Goal: Task Accomplishment & Management: Complete application form

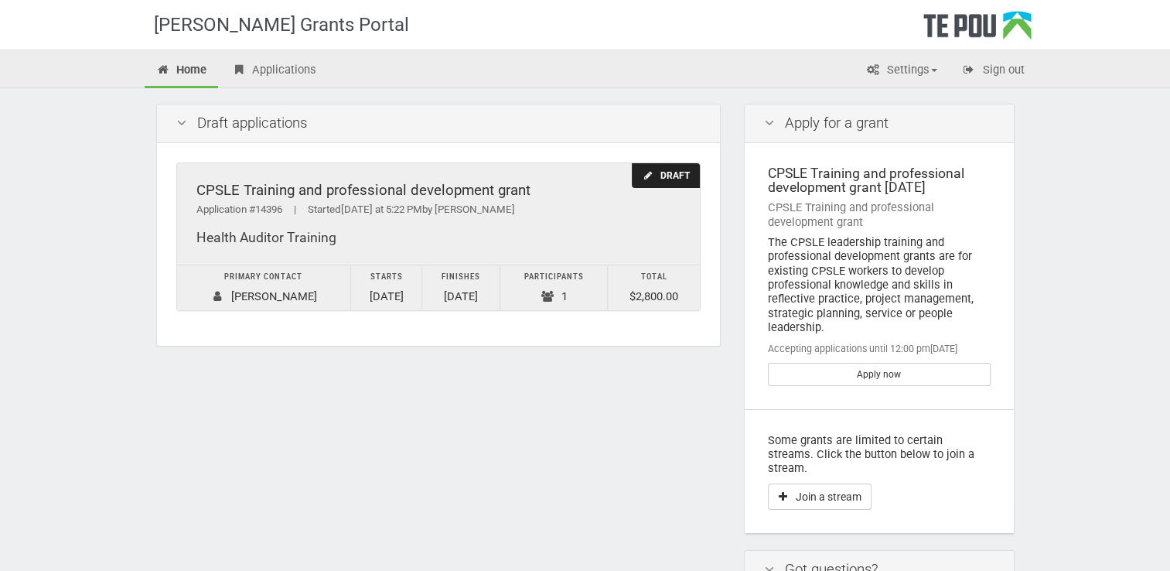
click at [476, 295] on td "Finishes [DATE]" at bounding box center [461, 288] width 78 height 46
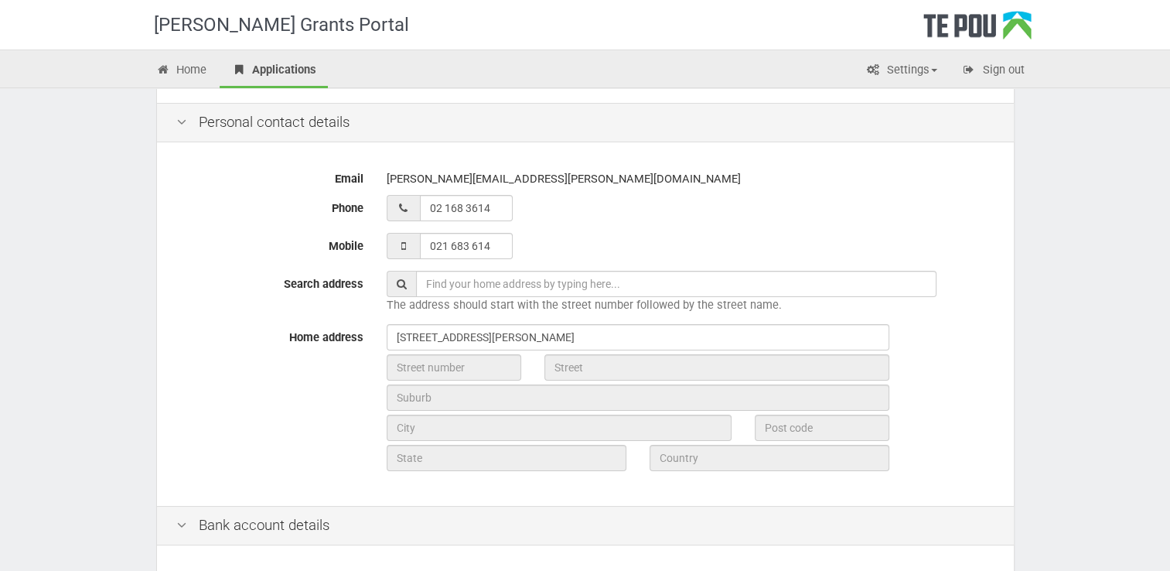
scroll to position [297, 0]
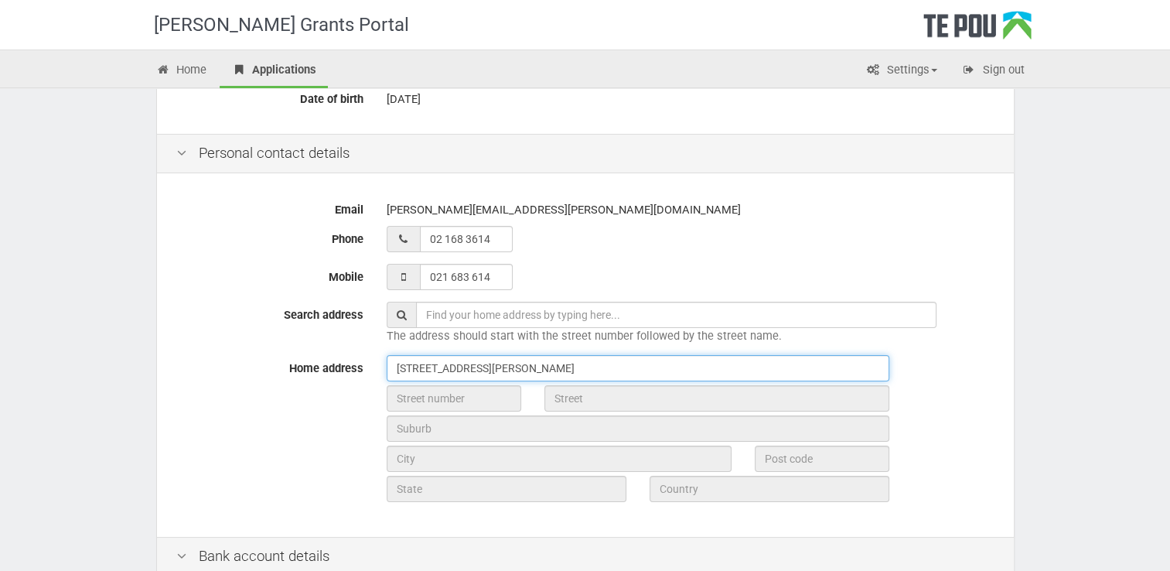
click at [613, 368] on input "83A Whitby Rd Wakefield Tasman 7025" at bounding box center [638, 368] width 503 height 26
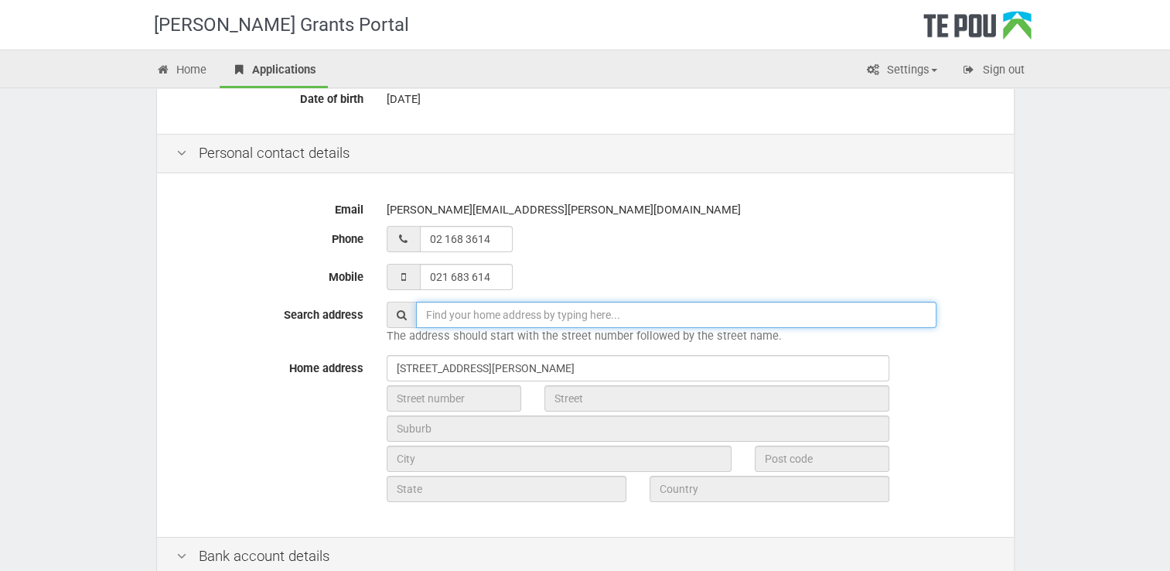
click at [432, 311] on input "text" at bounding box center [676, 315] width 521 height 26
type input "83A Whitby Rd Wakefield Tasman 7025"
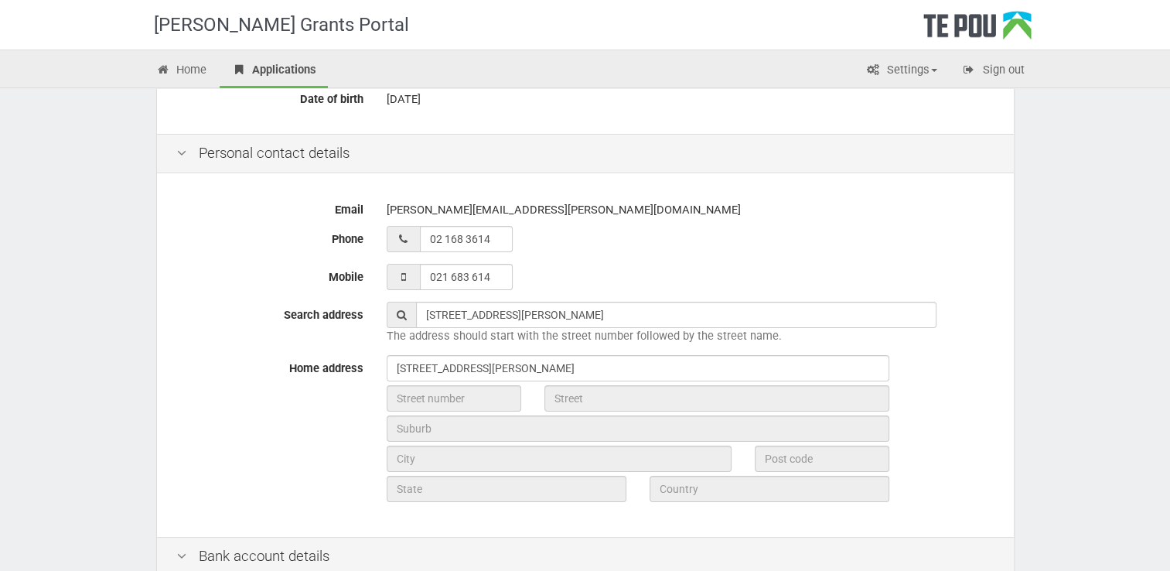
click at [295, 438] on div "Home address 83A Whitby Rd Wakefield Tasman 7025" at bounding box center [586, 430] width 842 height 151
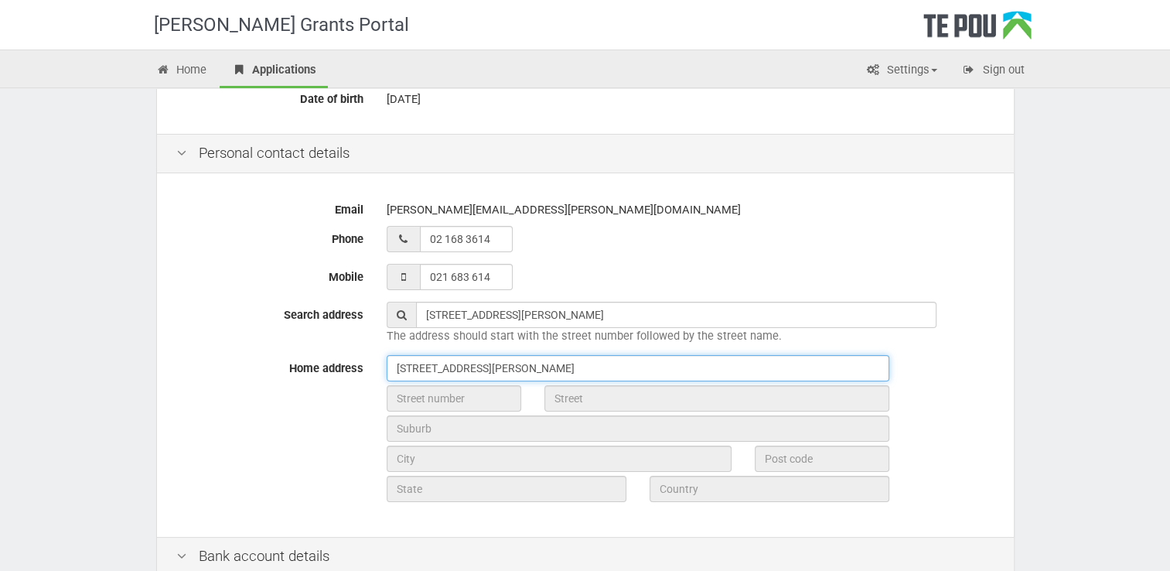
click at [589, 367] on input "83A Whitby Rd Wakefield Tasman 7025" at bounding box center [638, 368] width 503 height 26
type input "8"
type input "83A Whitby Rd Wakefield Tasman 7025"
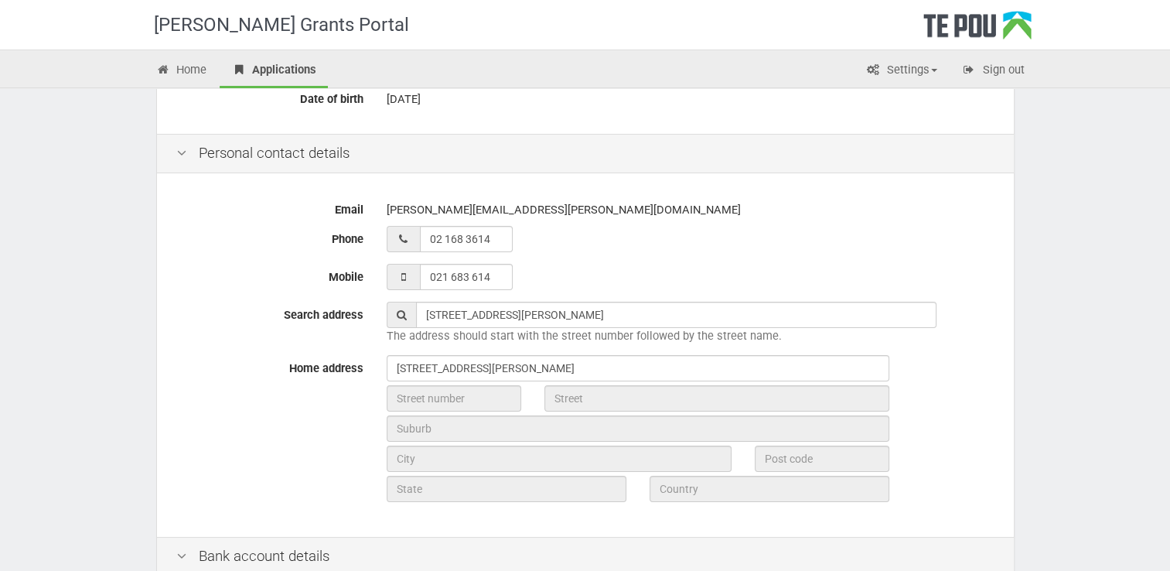
click at [826, 224] on div "Email mcgill.janice@yahoo.co.nz Phone 02 168 3614 Mobile 021 683 614 Search add…" at bounding box center [585, 357] width 857 height 360
click at [395, 313] on span at bounding box center [401, 315] width 29 height 26
click at [402, 311] on icon at bounding box center [402, 314] width 10 height 11
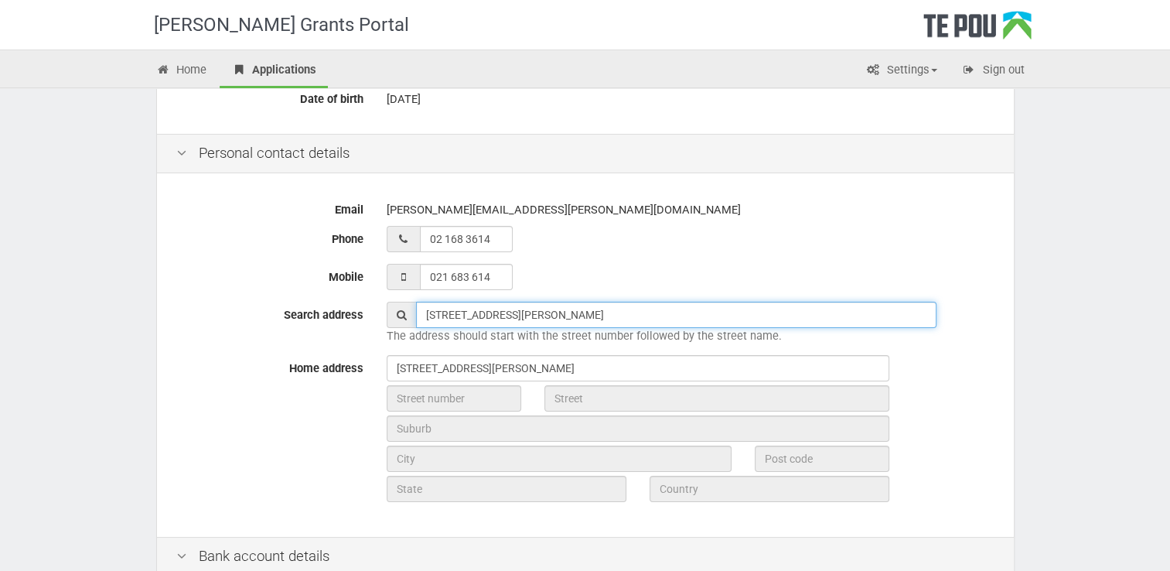
click at [613, 312] on input "[STREET_ADDRESS][PERSON_NAME]" at bounding box center [676, 315] width 521 height 26
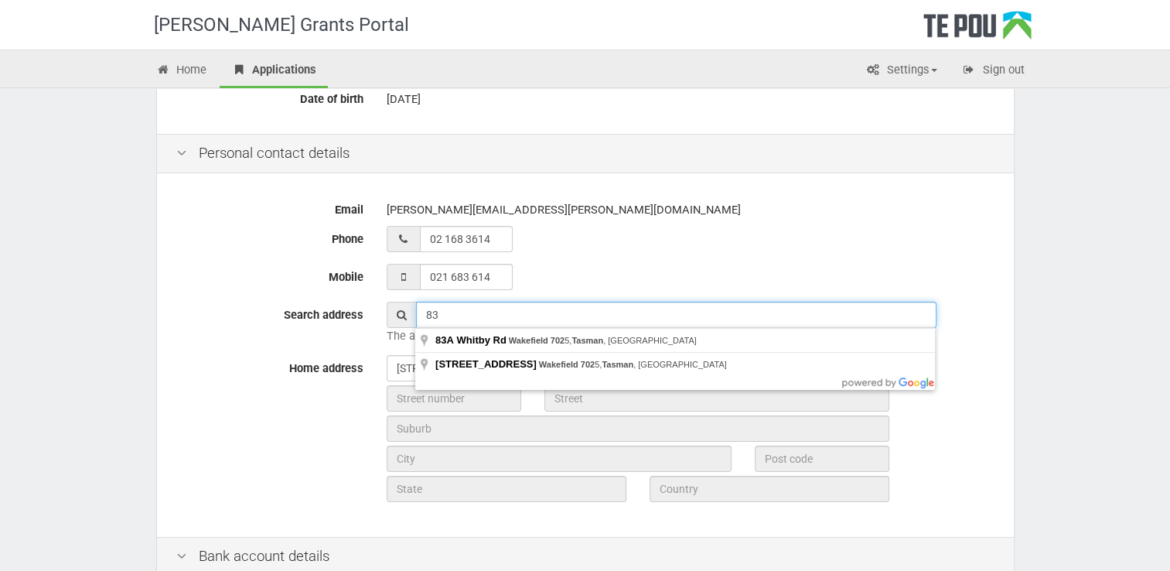
type input "8"
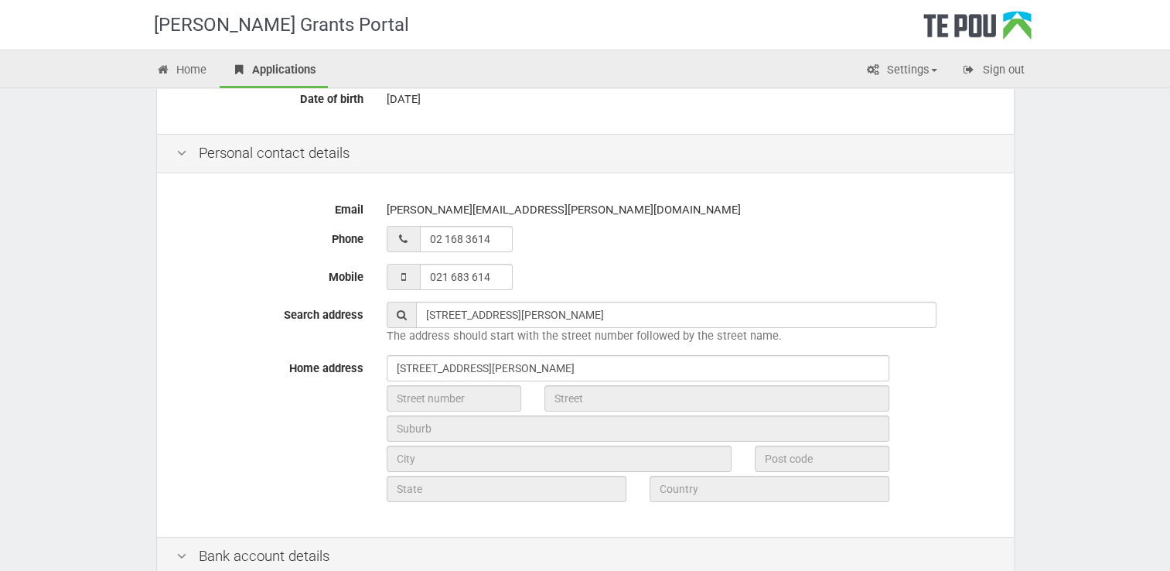
type input "83A Whitby Rd, Wakefield 7025, Tasman, New Zealand"
type input "83A"
type input "Whitby Road"
type input "Wakefield"
type input "7025"
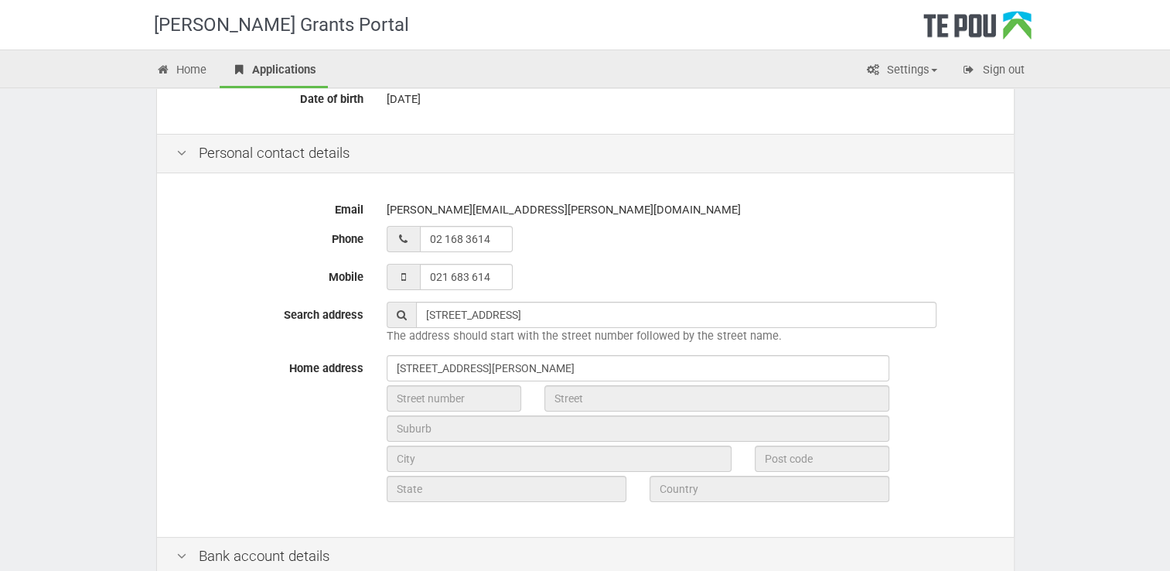
type input "Tasman Region"
type input "New Zealand"
click at [273, 466] on div "Home address 83A Whitby Rd Wakefield Tasman 7025 83A Whitby Road Wakefield 7025…" at bounding box center [586, 430] width 842 height 151
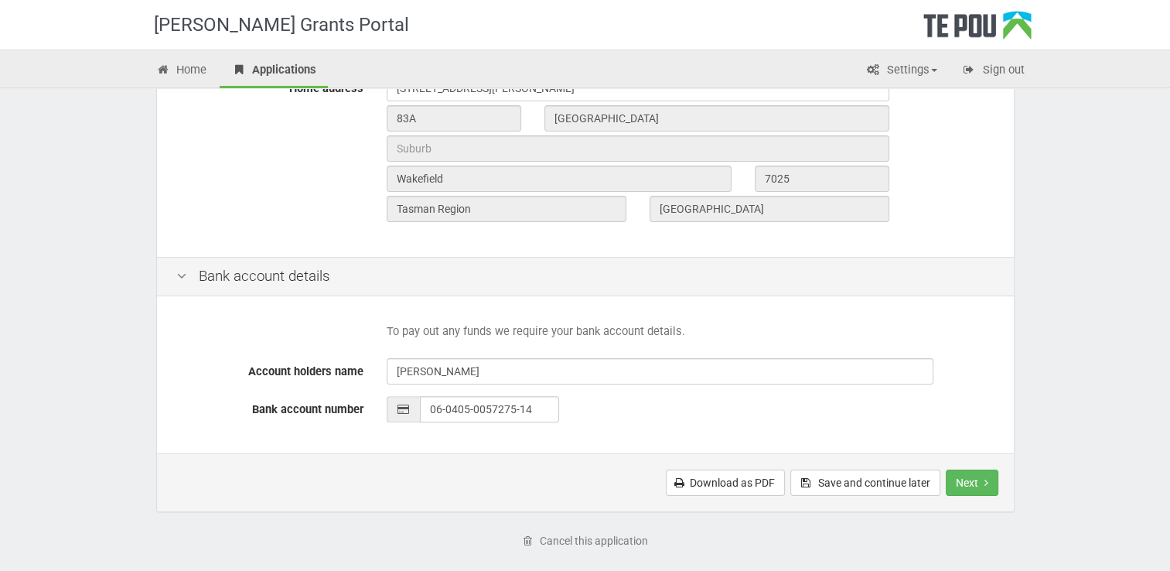
scroll to position [586, 0]
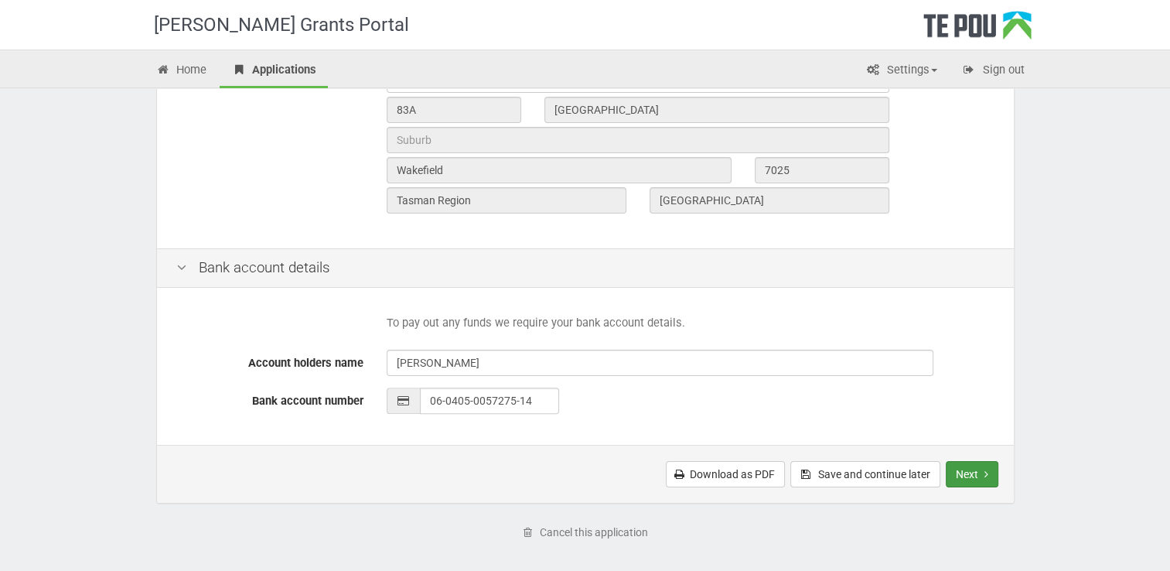
click at [961, 467] on button "Next" at bounding box center [972, 474] width 53 height 26
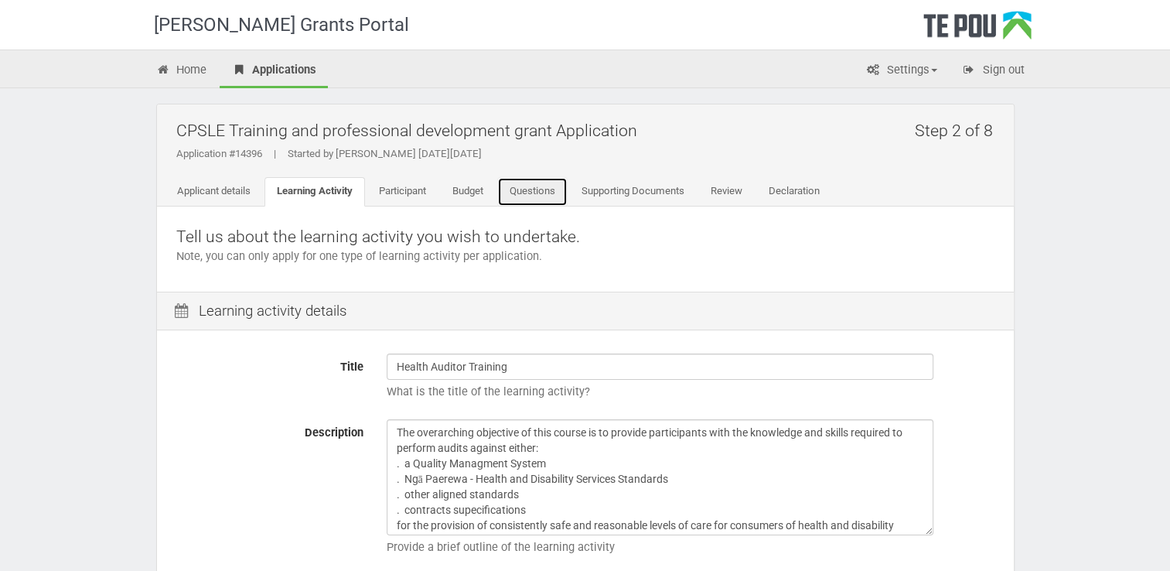
click at [535, 196] on link "Questions" at bounding box center [532, 191] width 70 height 29
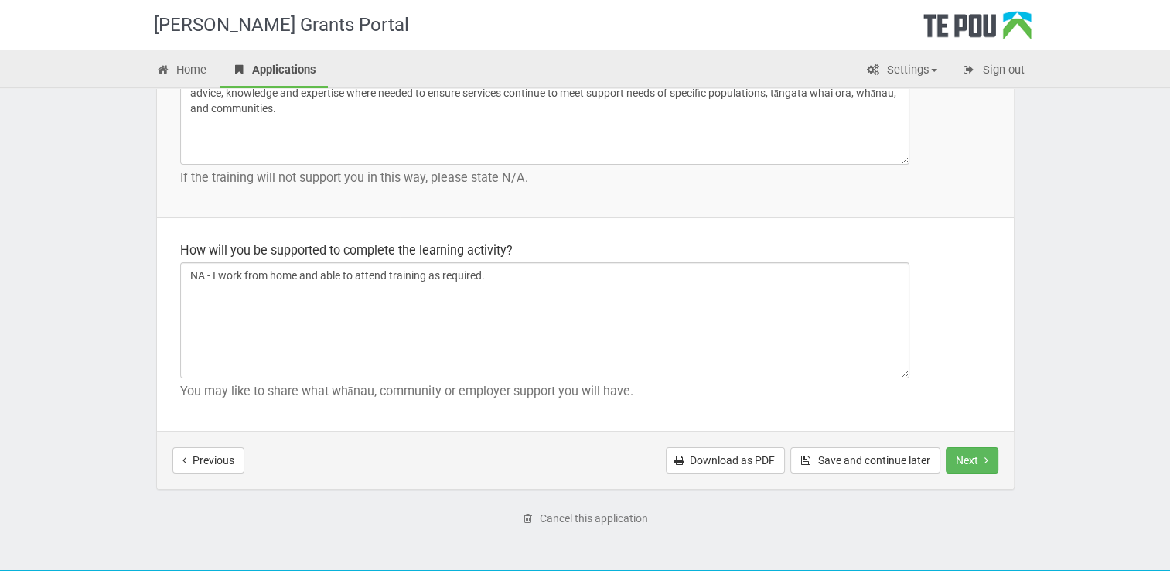
scroll to position [2304, 0]
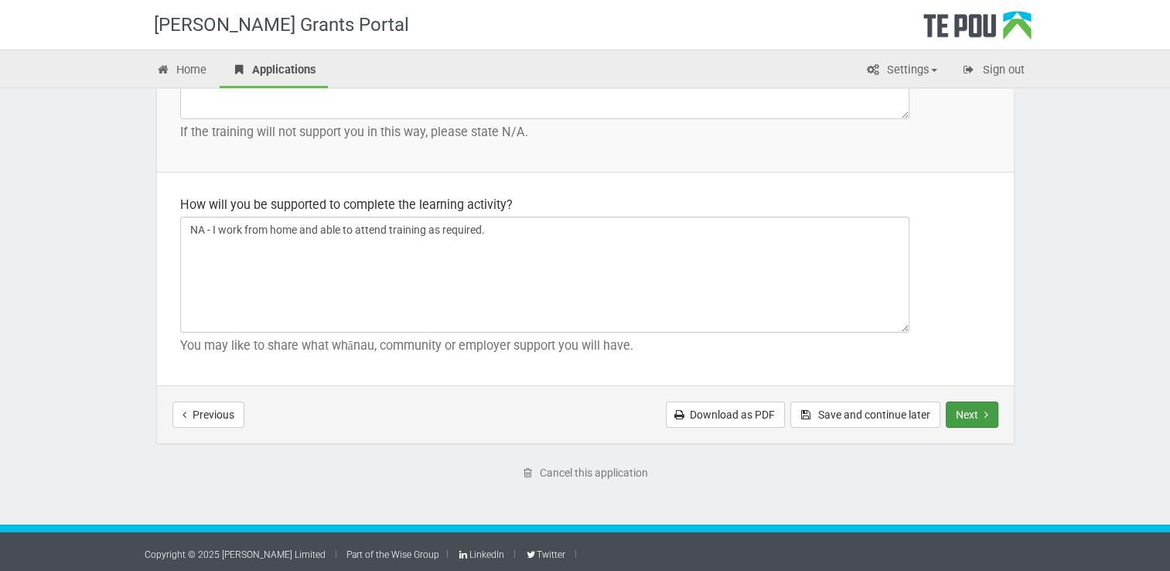
click at [985, 414] on icon "Next step" at bounding box center [987, 414] width 4 height 11
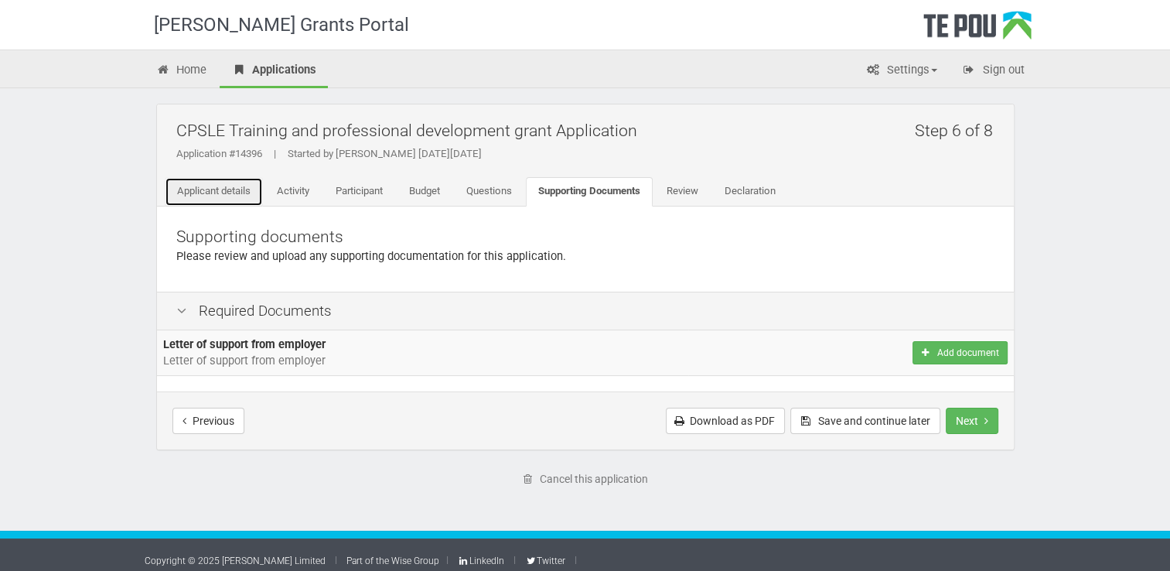
click at [206, 190] on link "Applicant details" at bounding box center [214, 191] width 98 height 29
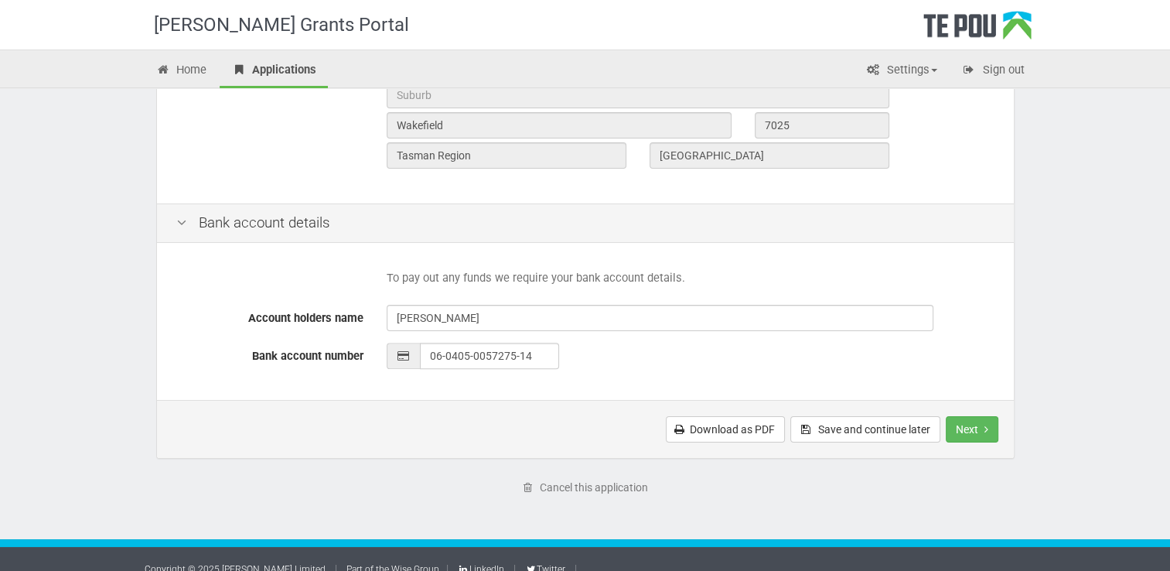
scroll to position [647, 0]
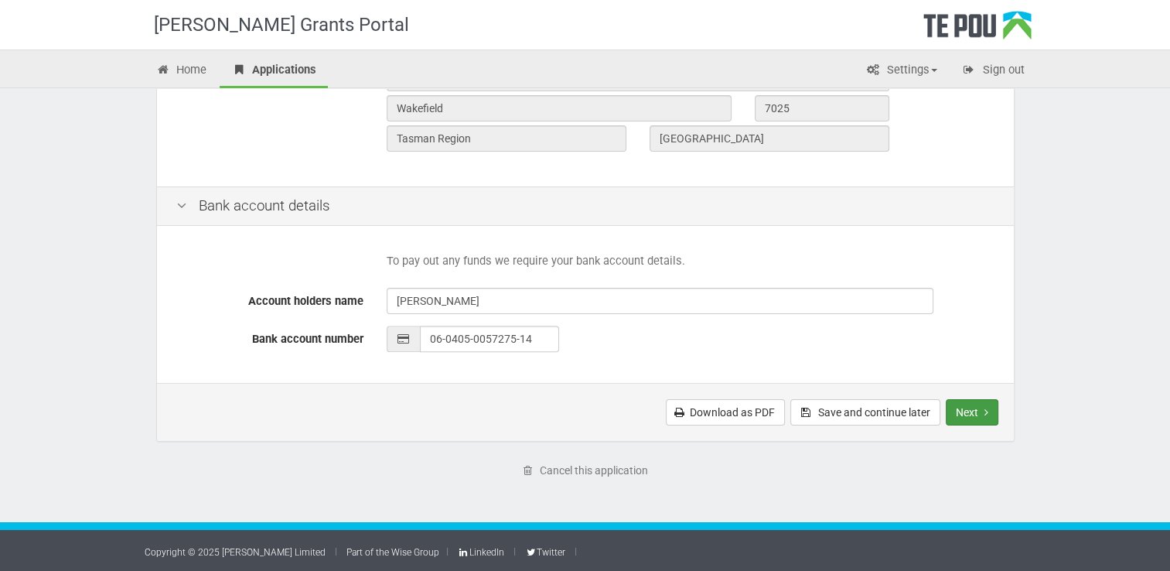
click at [961, 413] on button "Next" at bounding box center [972, 412] width 53 height 26
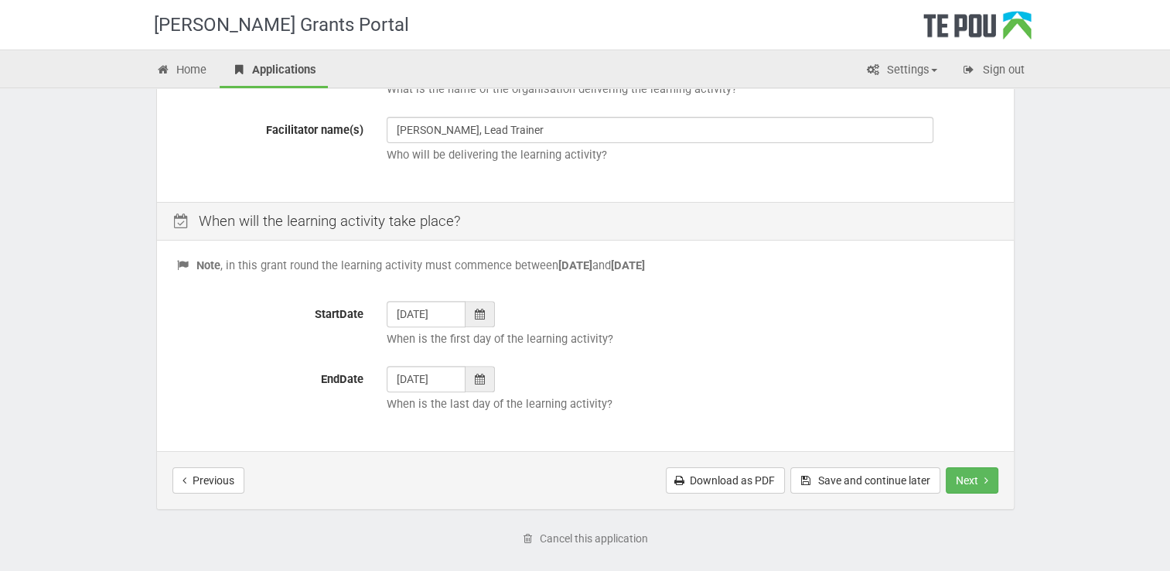
scroll to position [591, 0]
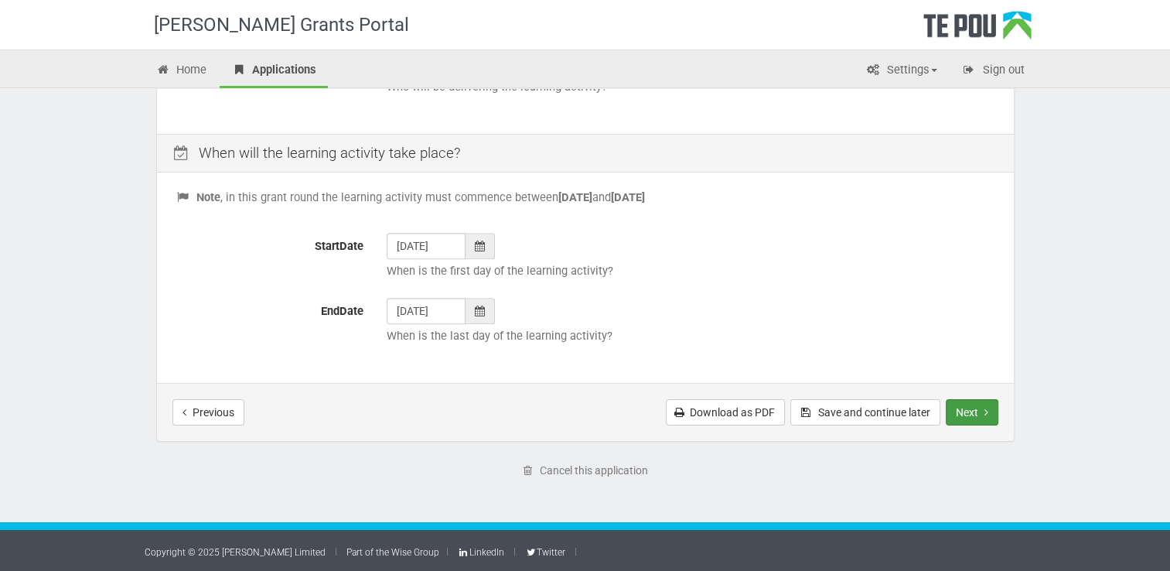
click at [978, 410] on button "Next" at bounding box center [972, 412] width 53 height 26
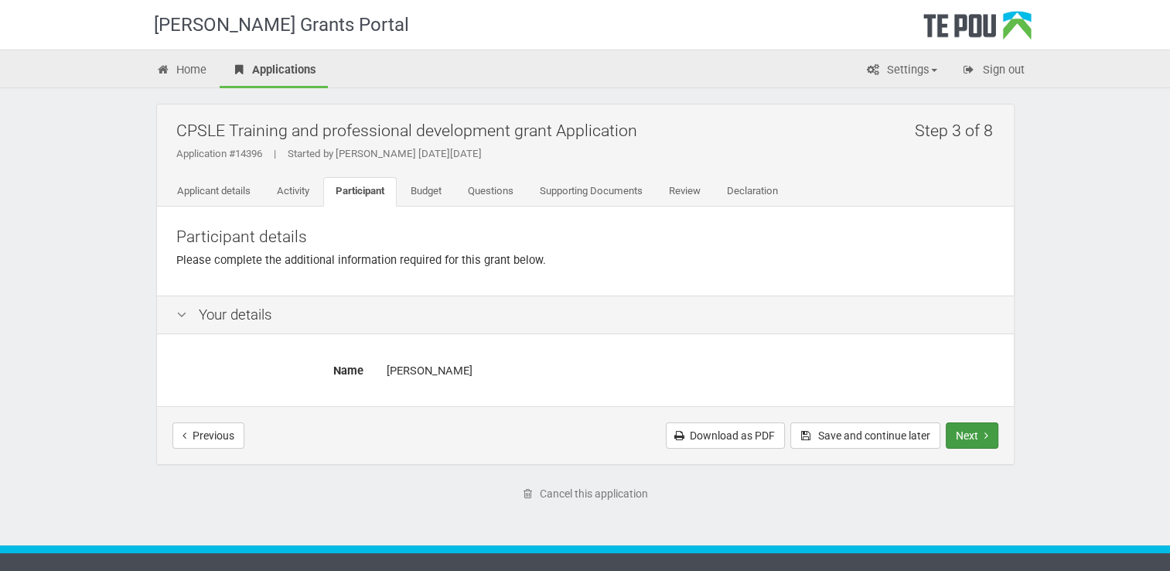
click at [965, 426] on button "Next" at bounding box center [972, 435] width 53 height 26
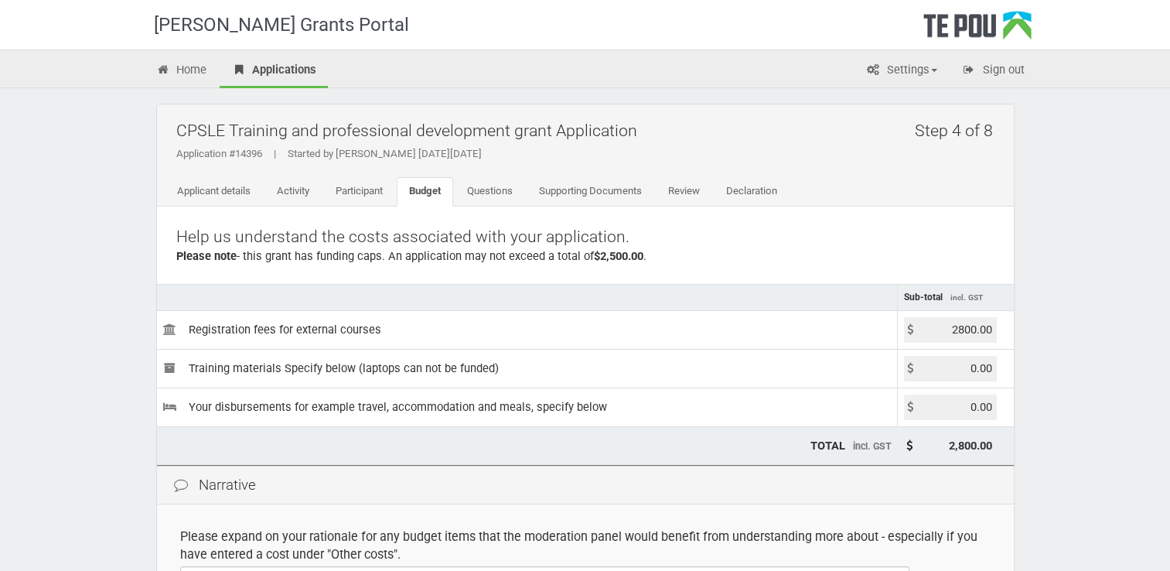
click at [962, 327] on input "2800.00" at bounding box center [950, 330] width 93 height 26
type input "2500.00"
type input "2,500.00"
click at [1054, 439] on div "Te Pou Grants Portal Home Applications Settings Profile My account FAQs Sign ou…" at bounding box center [585, 447] width 1170 height 895
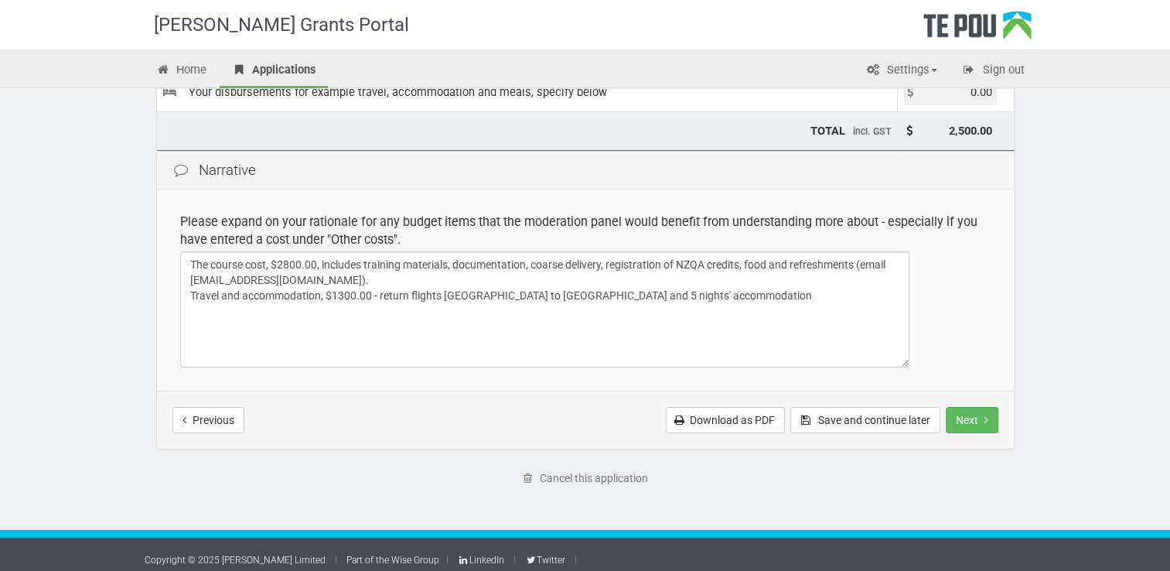
scroll to position [322, 0]
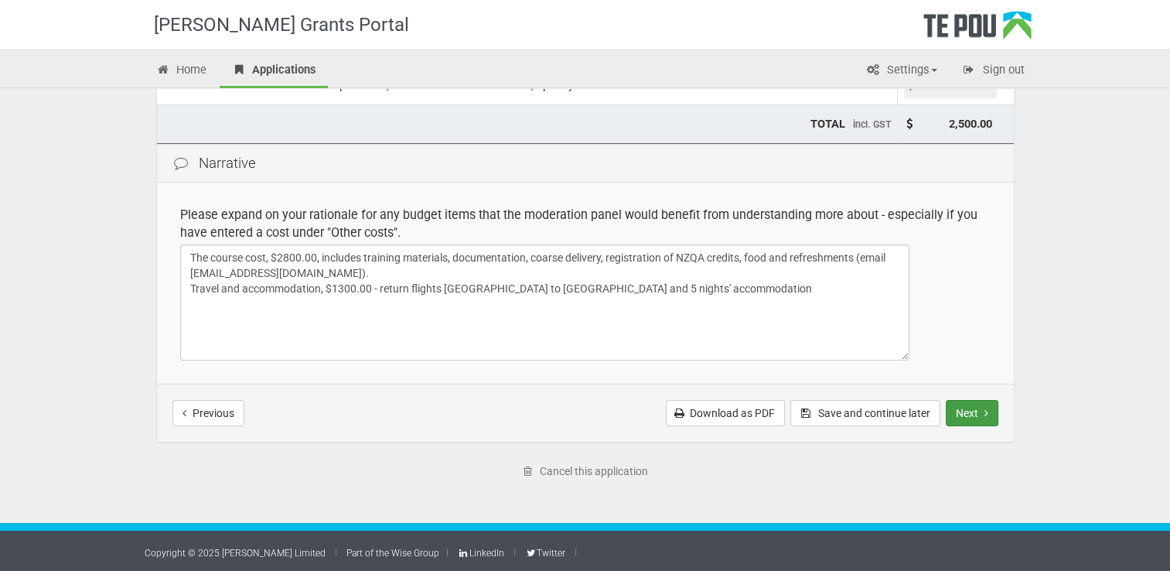
click at [956, 412] on button "Next" at bounding box center [972, 413] width 53 height 26
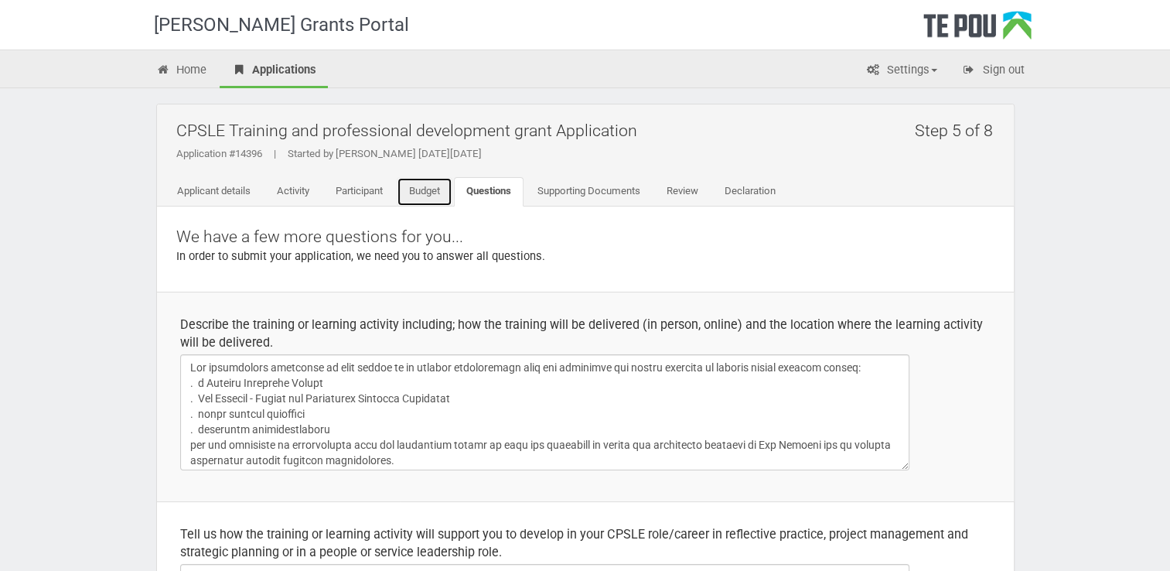
click at [415, 184] on link "Budget" at bounding box center [425, 191] width 56 height 29
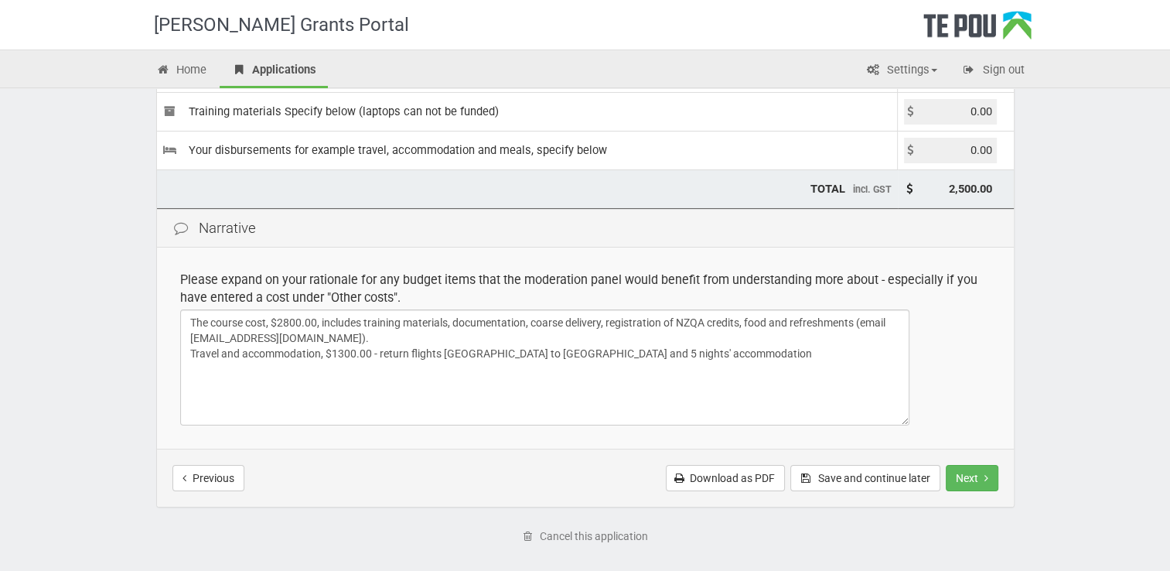
scroll to position [322, 0]
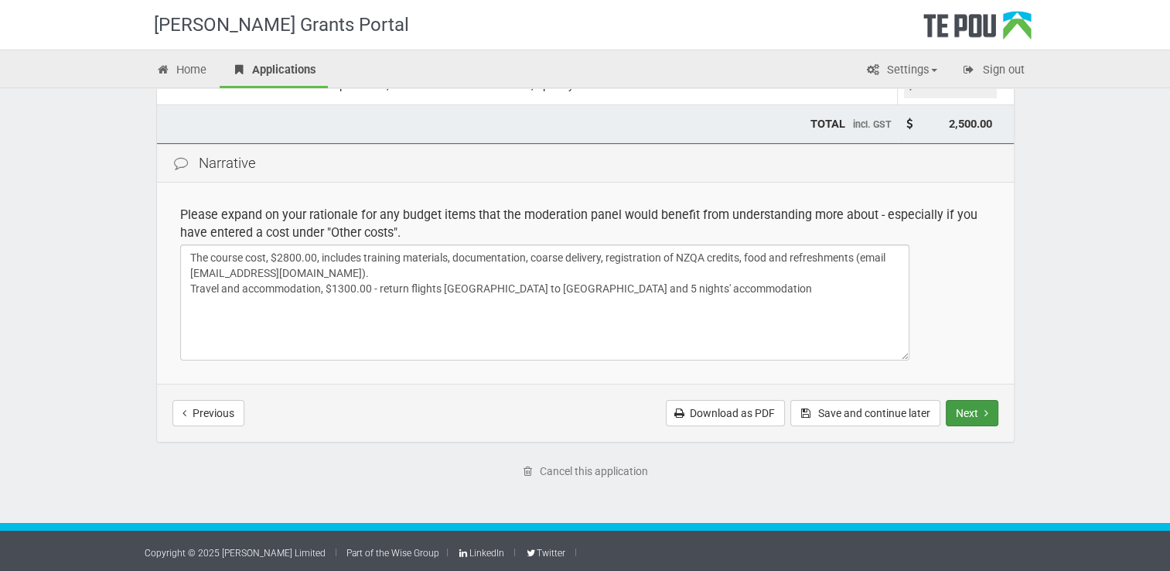
click at [968, 415] on button "Next" at bounding box center [972, 413] width 53 height 26
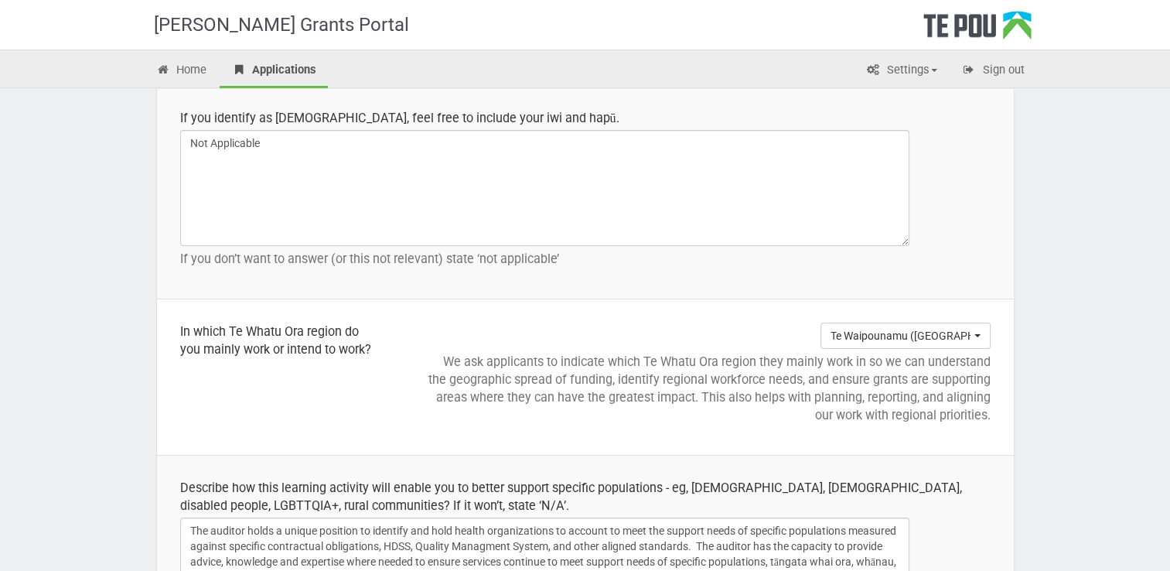
scroll to position [2304, 0]
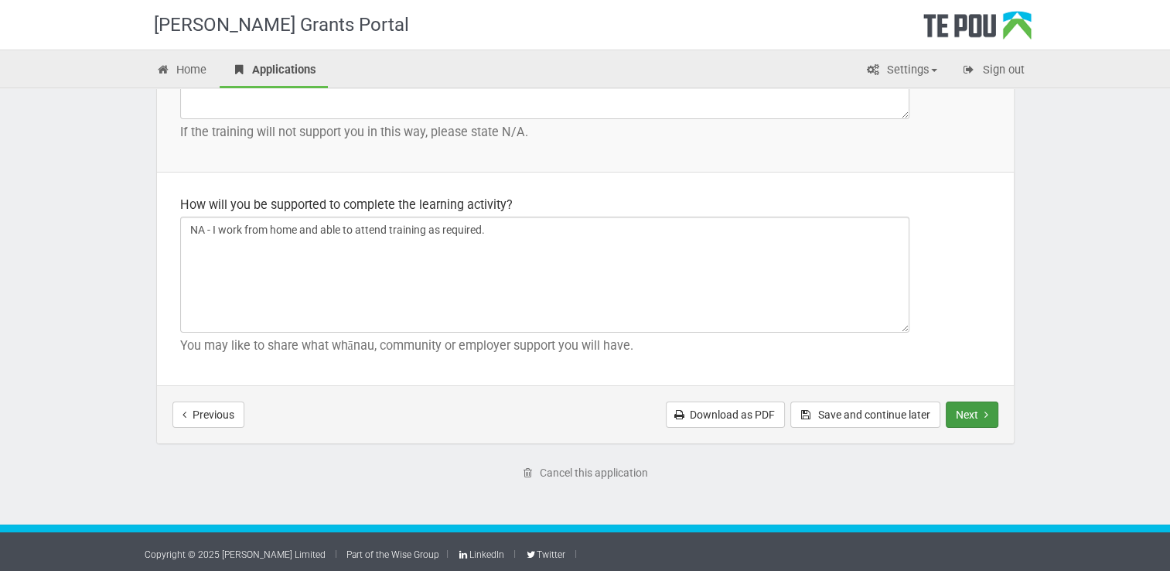
click at [982, 407] on button "Next" at bounding box center [972, 414] width 53 height 26
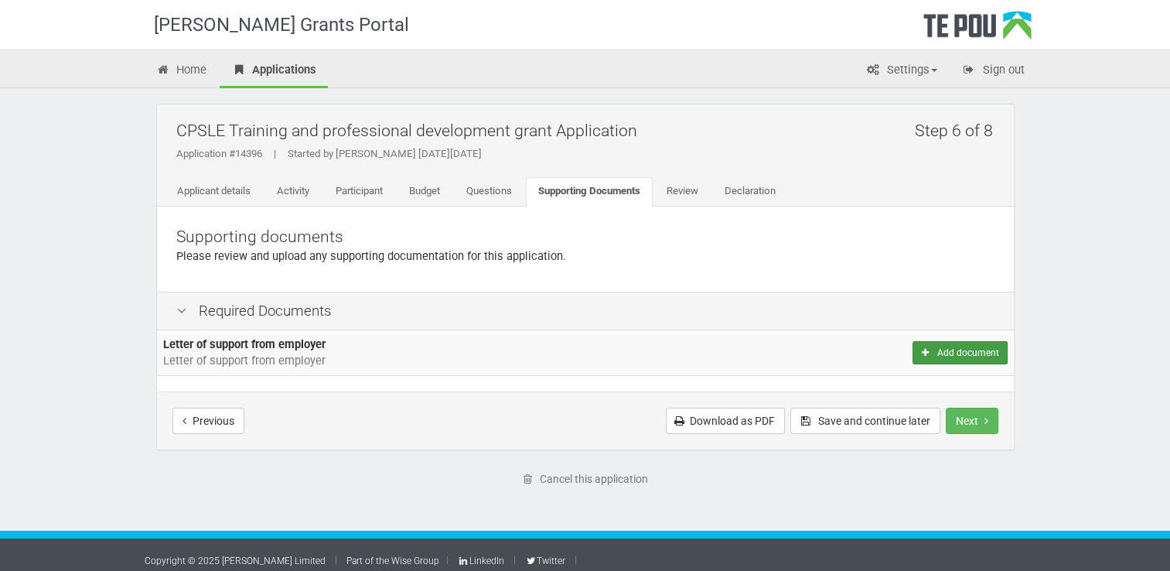
click at [982, 351] on button "Add document" at bounding box center [960, 352] width 94 height 23
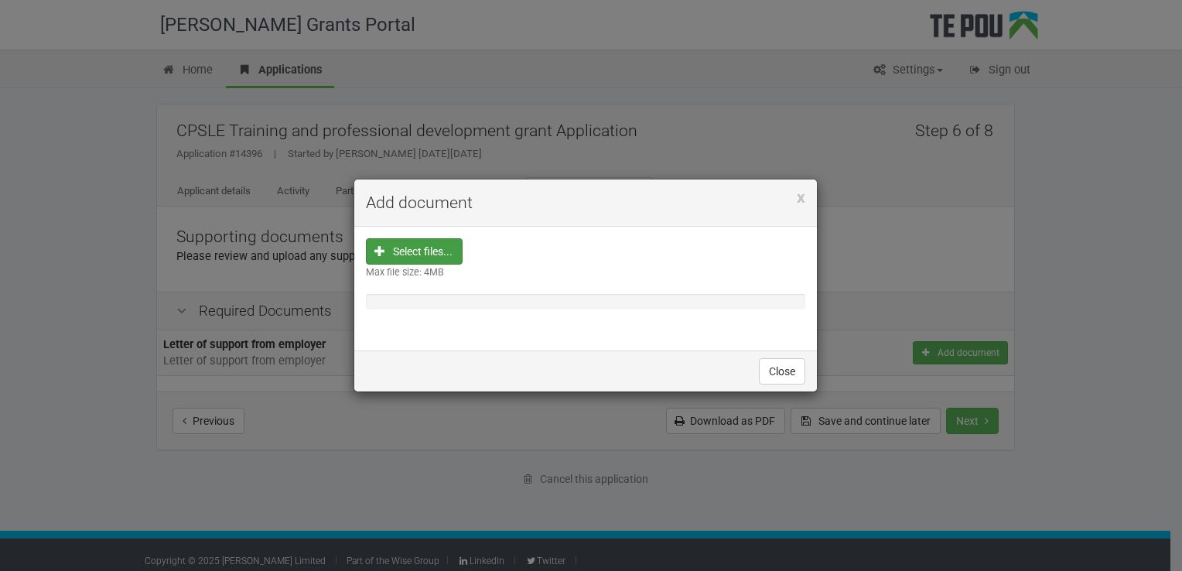
click at [436, 249] on input "file" at bounding box center [419, 349] width 86 height 221
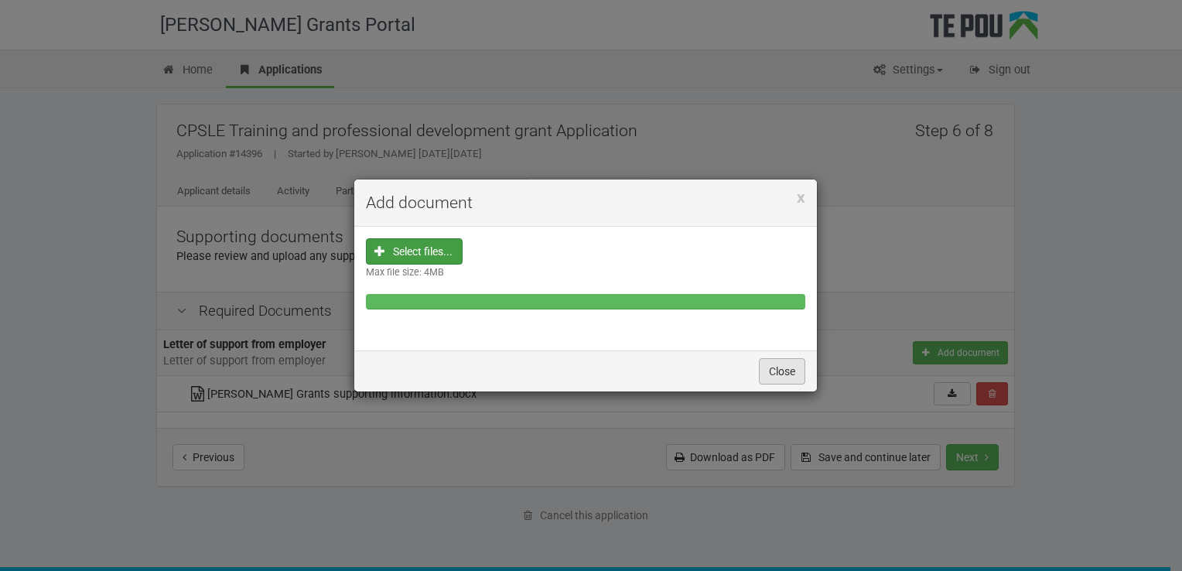
click at [791, 365] on button "Close" at bounding box center [782, 371] width 46 height 26
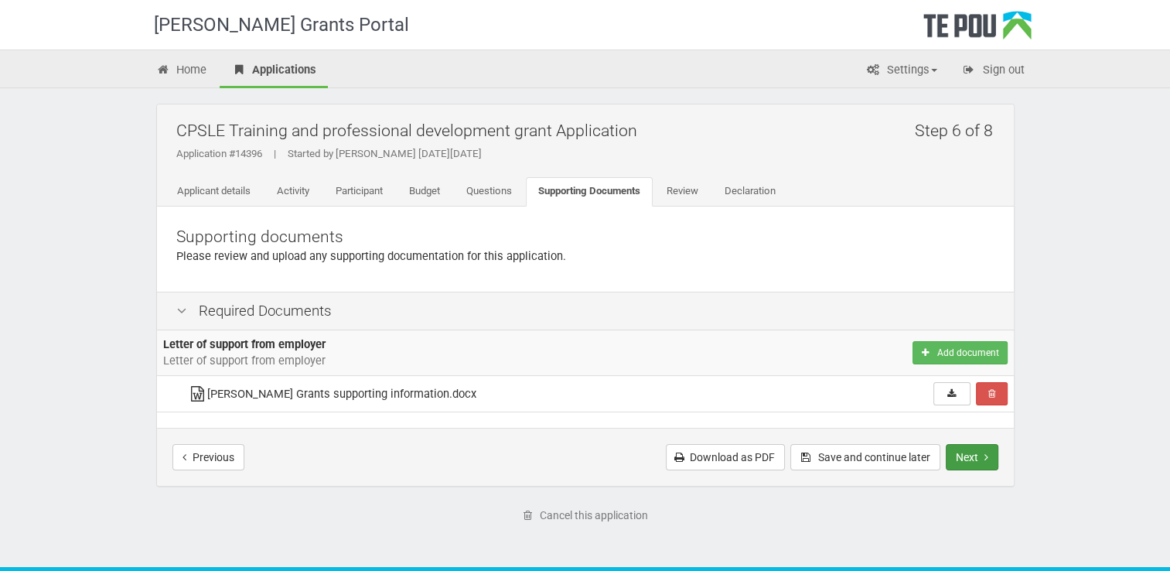
click at [975, 458] on button "Next" at bounding box center [972, 457] width 53 height 26
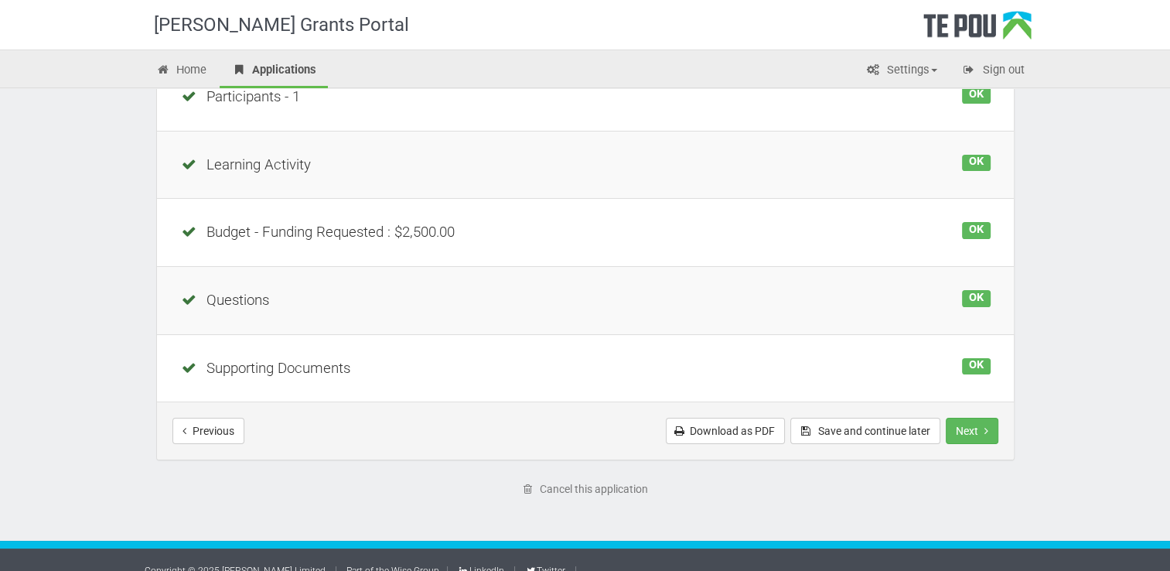
scroll to position [330, 0]
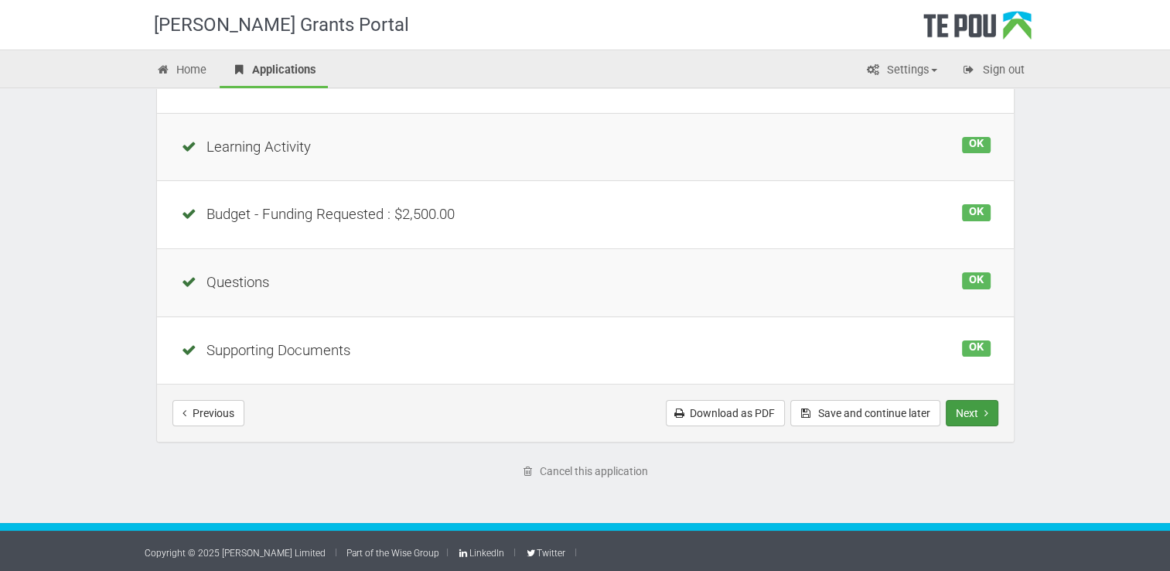
click at [981, 413] on button "Next" at bounding box center [972, 413] width 53 height 26
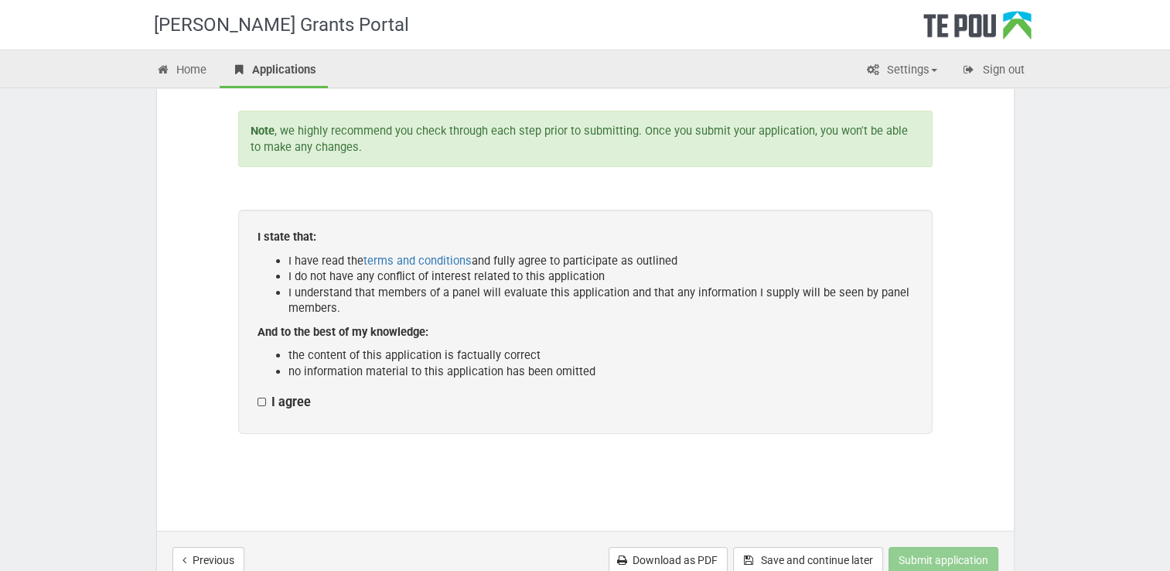
scroll to position [160, 0]
click at [261, 399] on label "I agree" at bounding box center [284, 403] width 53 height 16
click at [258, 395] on input "I agree" at bounding box center [257, 394] width 1 height 1
checkbox input "true"
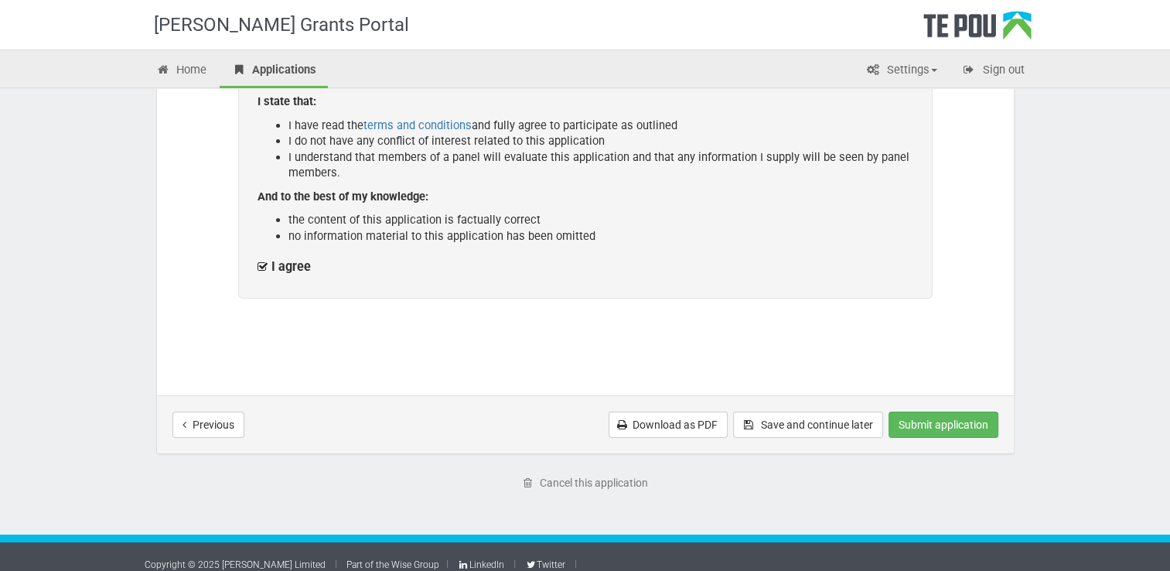
scroll to position [299, 0]
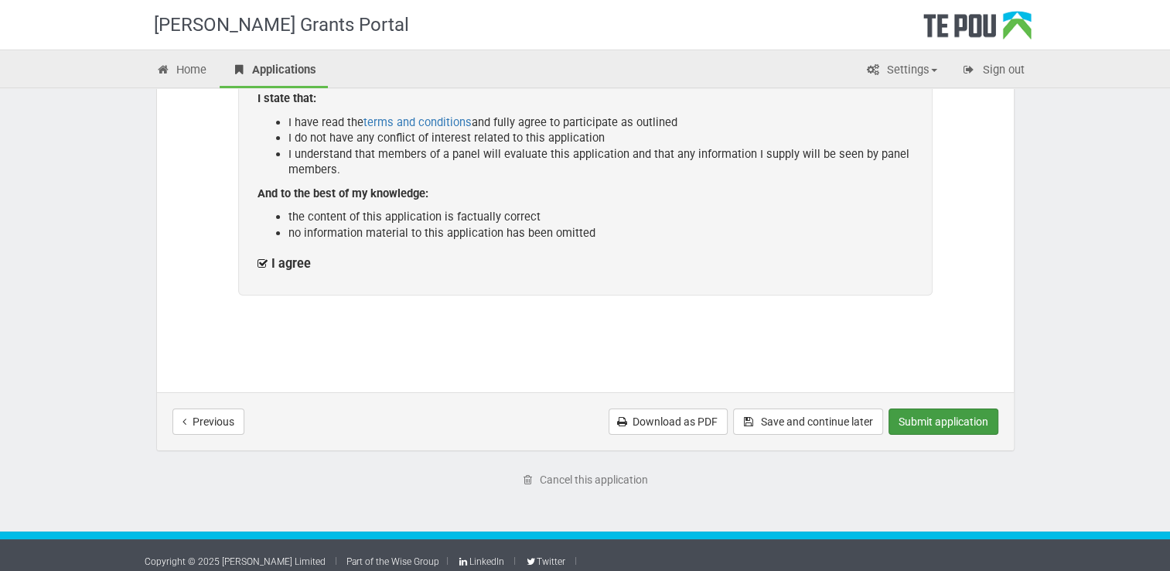
click at [932, 418] on button "Submit application" at bounding box center [944, 421] width 110 height 26
